Goal: Task Accomplishment & Management: Manage account settings

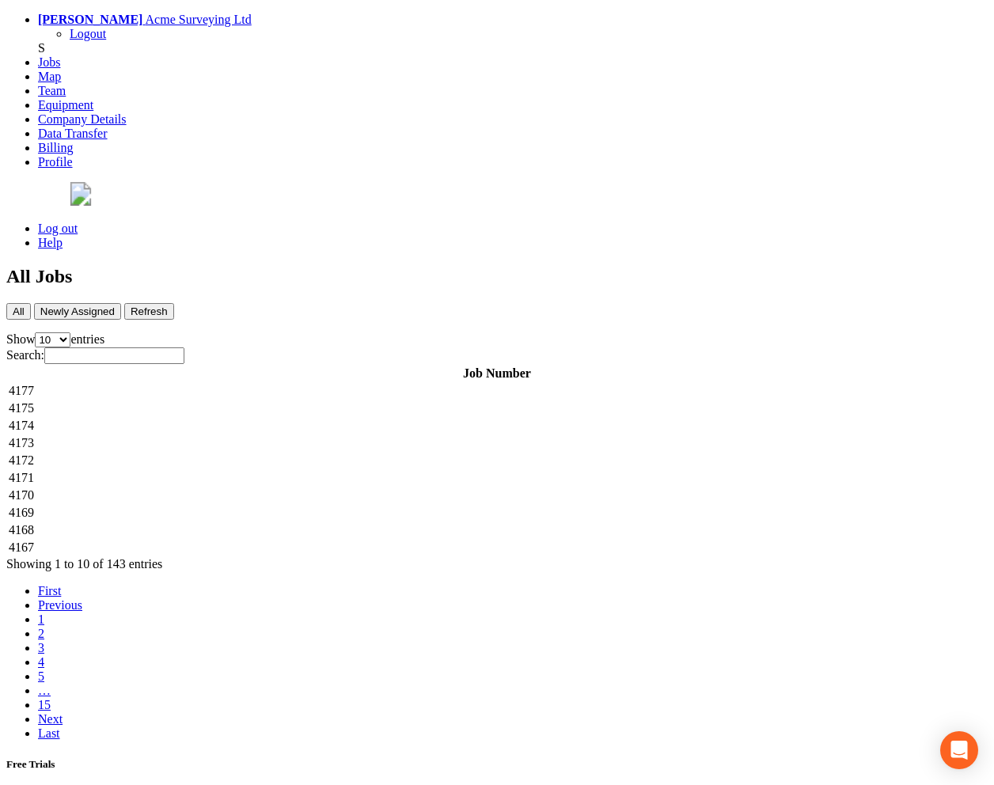
click at [78, 222] on link "Log out" at bounding box center [58, 228] width 40 height 13
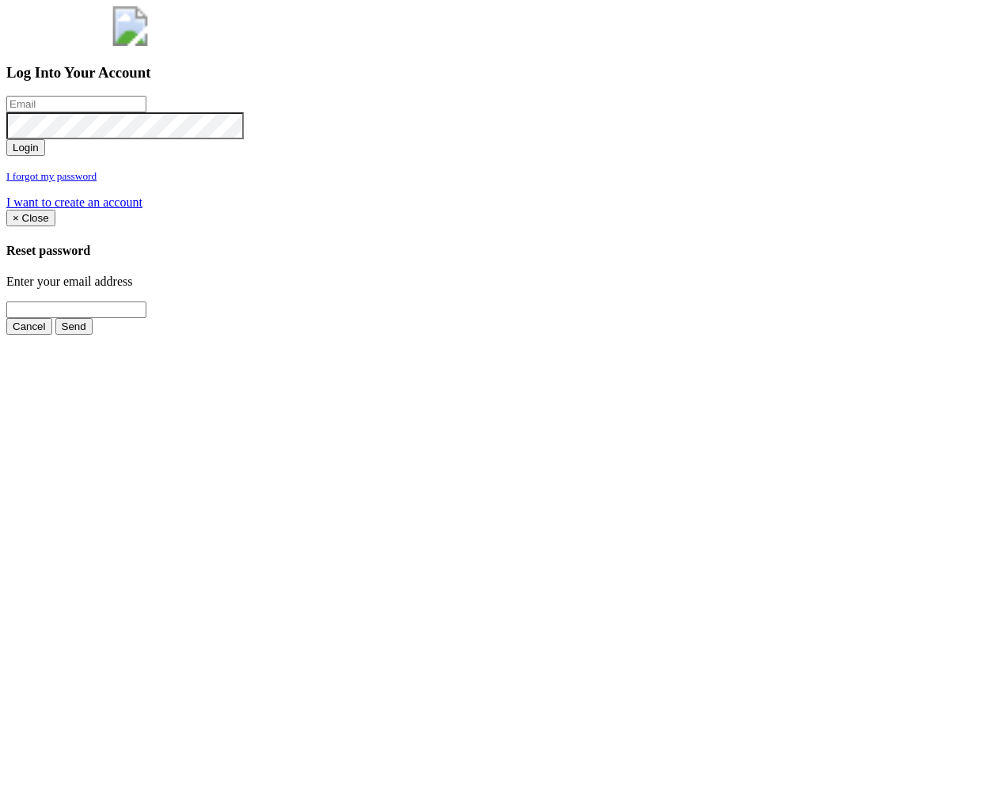
click at [146, 112] on input "email" at bounding box center [76, 104] width 140 height 17
click at [146, 112] on input "[PERSON_NAME][EMAIL_ADDRESS][PERSON_NAME][DOMAIN_NAME]" at bounding box center [76, 104] width 140 height 17
click at [146, 112] on input "[PERSON_NAME][EMAIL_ADDRESS][PERSON_NAME]" at bounding box center [76, 104] width 140 height 17
type input "[PERSON_NAME][EMAIL_ADDRESS][PERSON_NAME][DOMAIN_NAME]"
click at [510, 210] on form "[PERSON_NAME][EMAIL_ADDRESS][PERSON_NAME][DOMAIN_NAME] Incorrect Username or Pa…" at bounding box center [497, 153] width 982 height 114
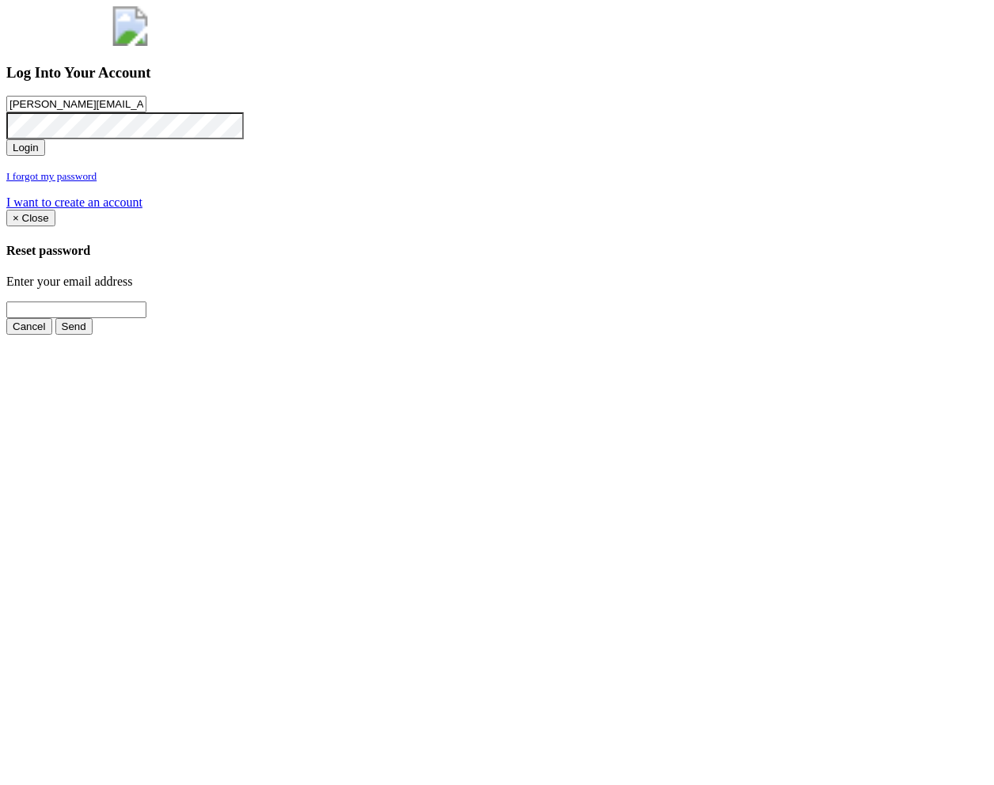
click at [45, 156] on button "Login" at bounding box center [25, 147] width 39 height 17
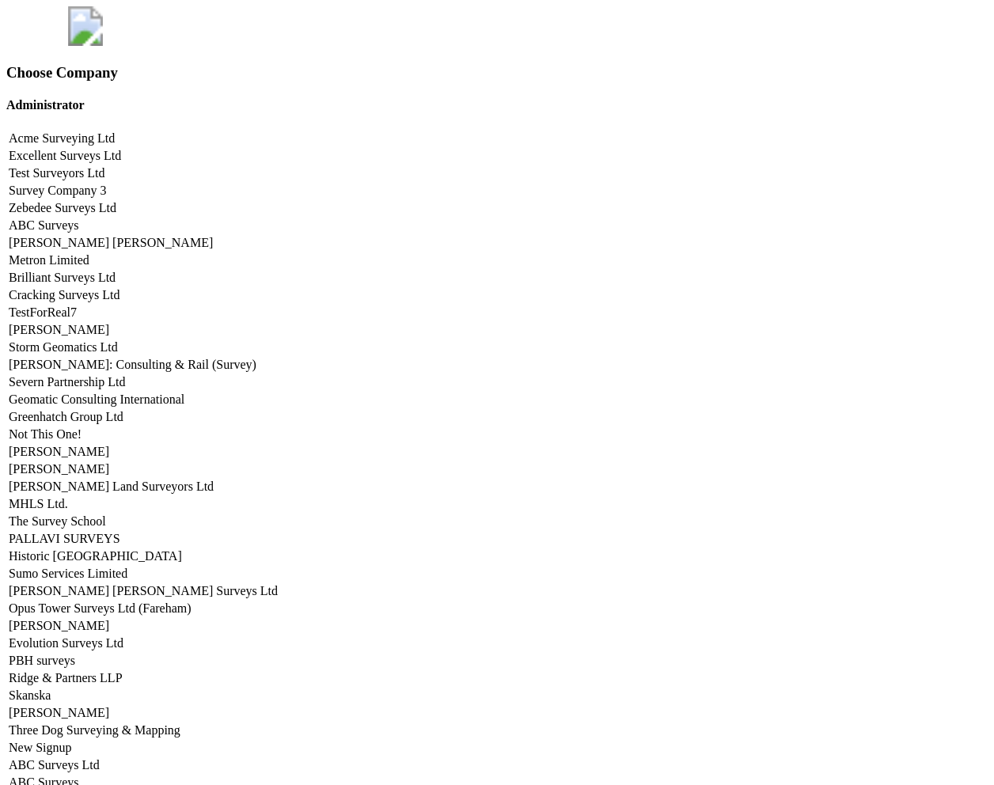
scroll to position [6745, 0]
